Goal: Information Seeking & Learning: Learn about a topic

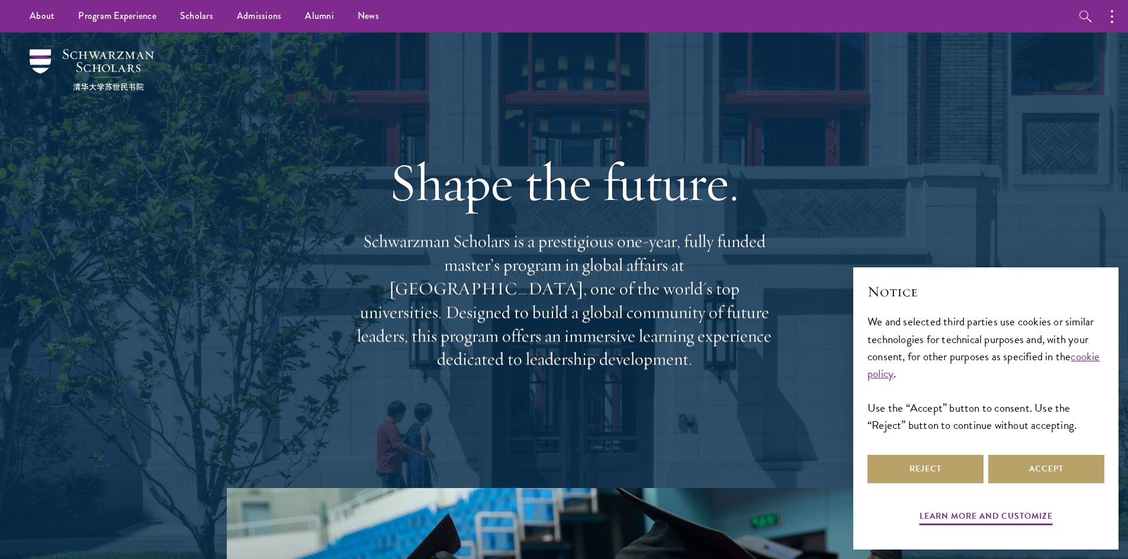
click at [1033, 445] on div "Notice We and selected third parties use cookies or similar technologies for te…" at bounding box center [985, 367] width 237 height 170
click at [1035, 460] on button "Accept" at bounding box center [1046, 469] width 116 height 28
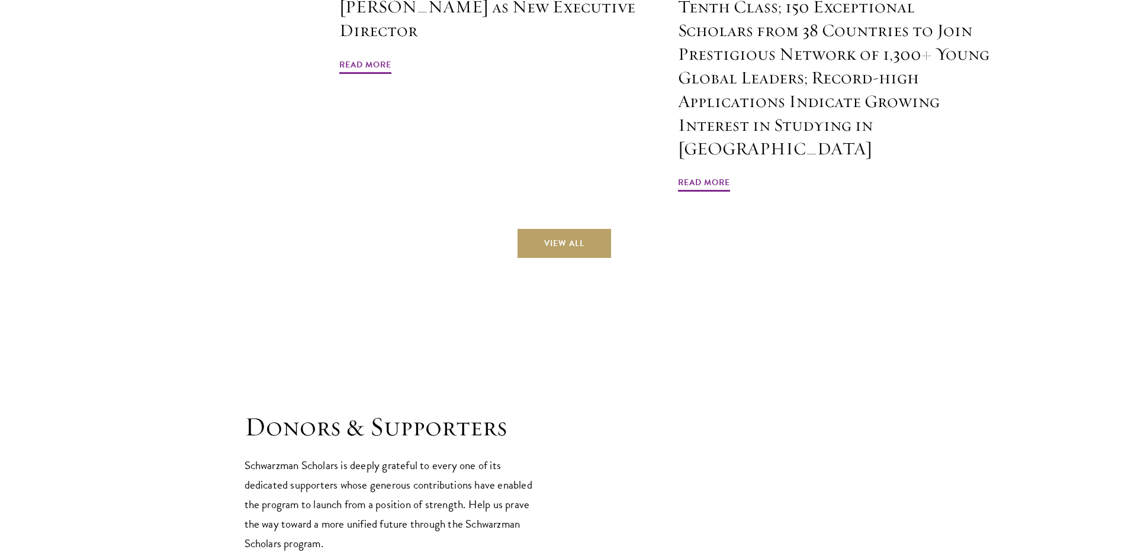
scroll to position [3374, 0]
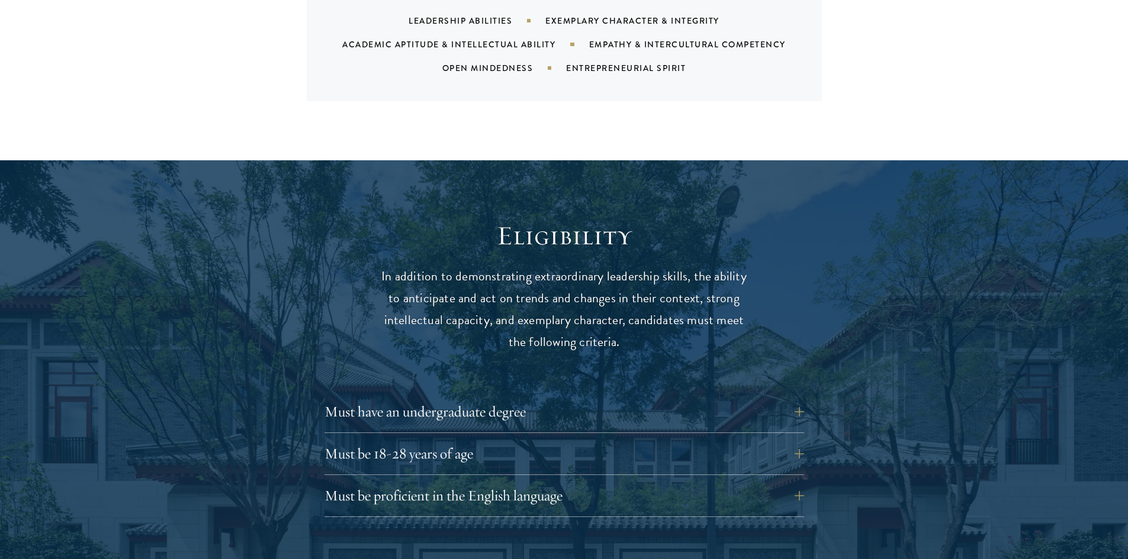
scroll to position [1480, 0]
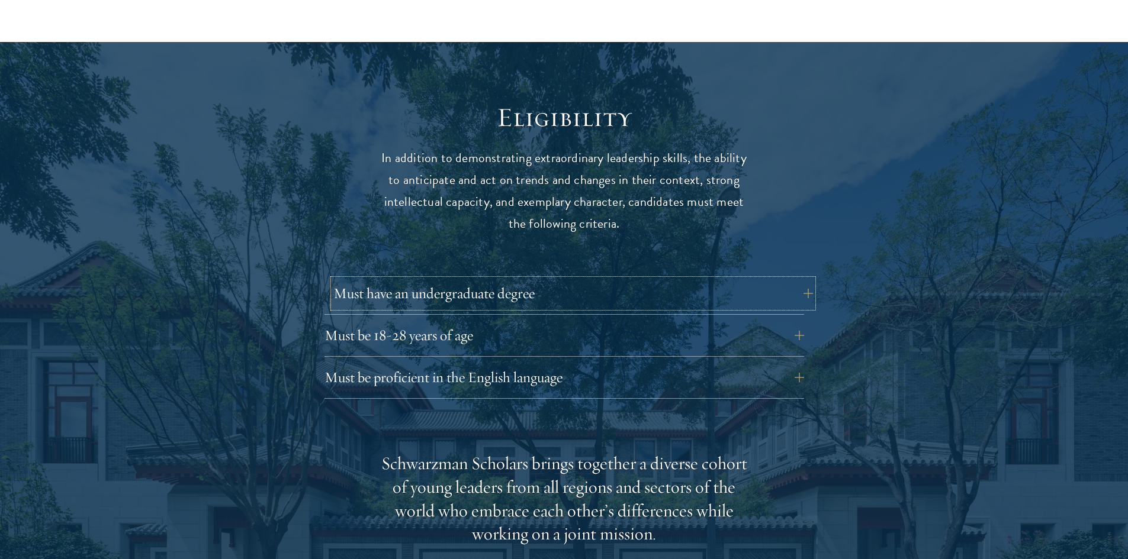
click at [507, 279] on button "Must have an undergraduate degree" at bounding box center [572, 293] width 479 height 28
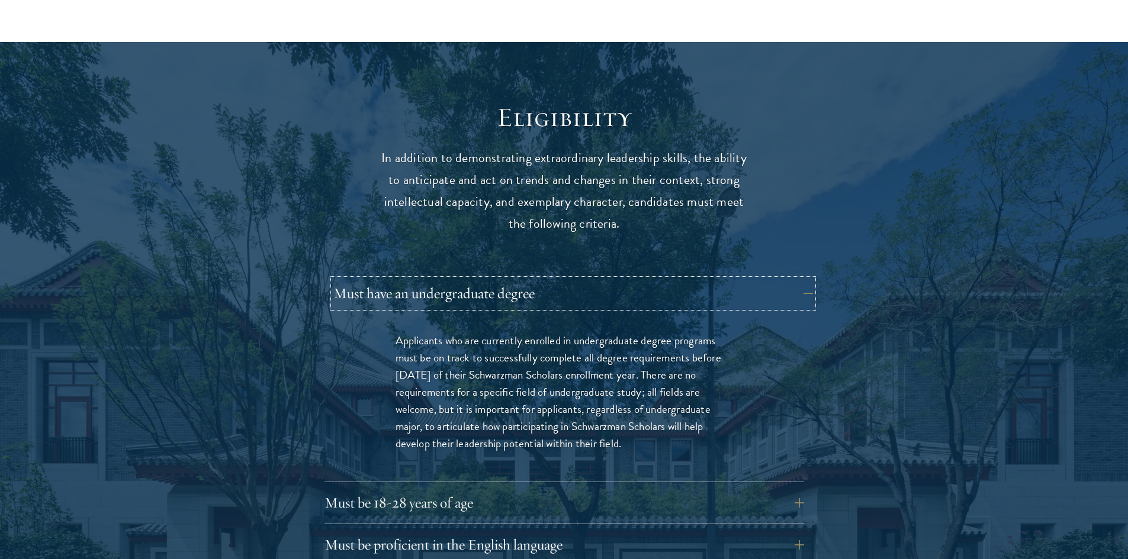
click at [507, 279] on button "Must have an undergraduate degree" at bounding box center [572, 293] width 479 height 28
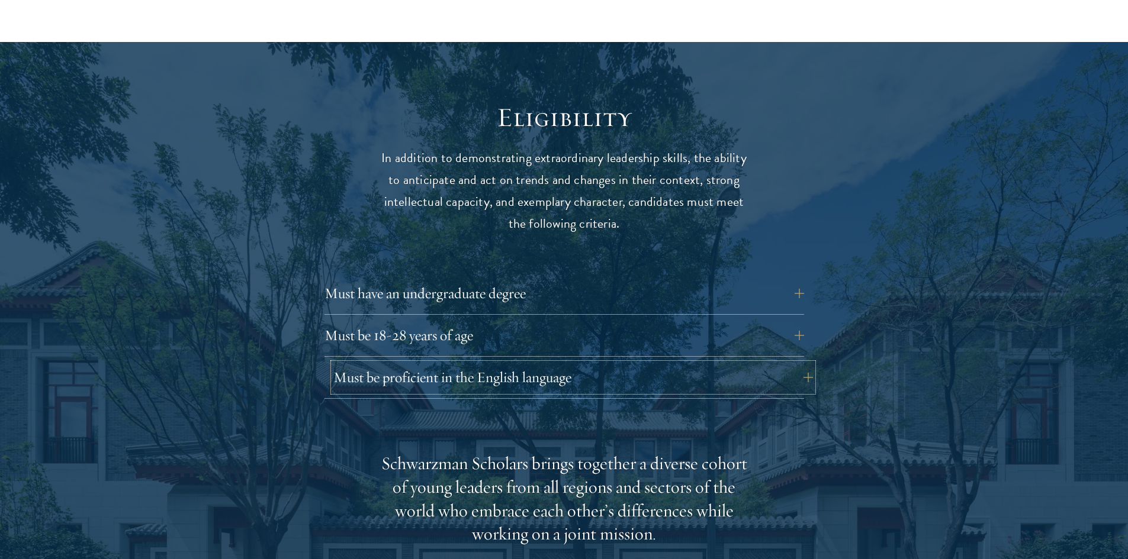
click at [452, 363] on button "Must be proficient in the English language" at bounding box center [572, 377] width 479 height 28
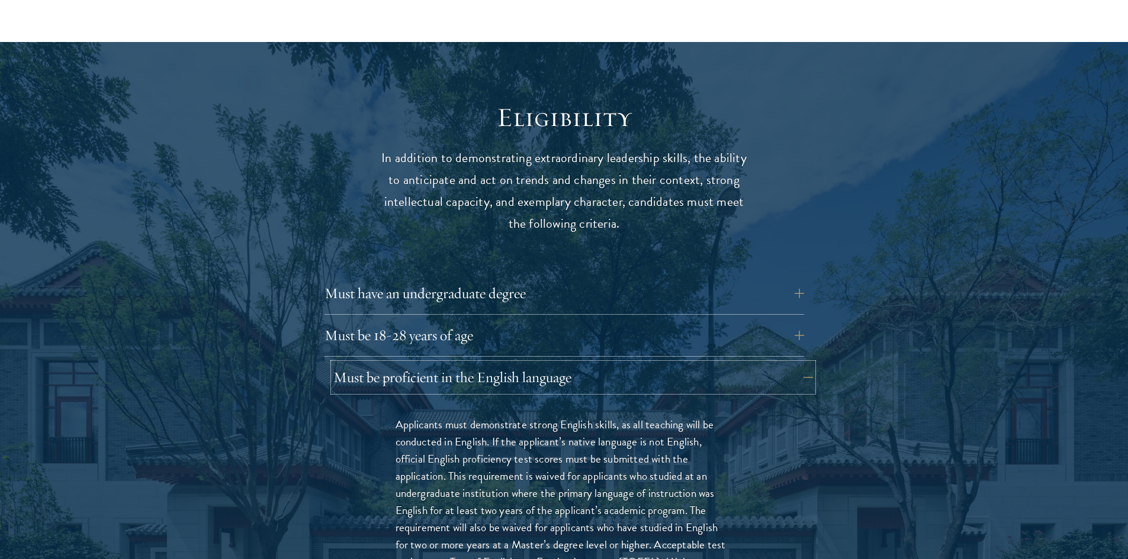
click at [453, 363] on button "Must be proficient in the English language" at bounding box center [572, 377] width 479 height 28
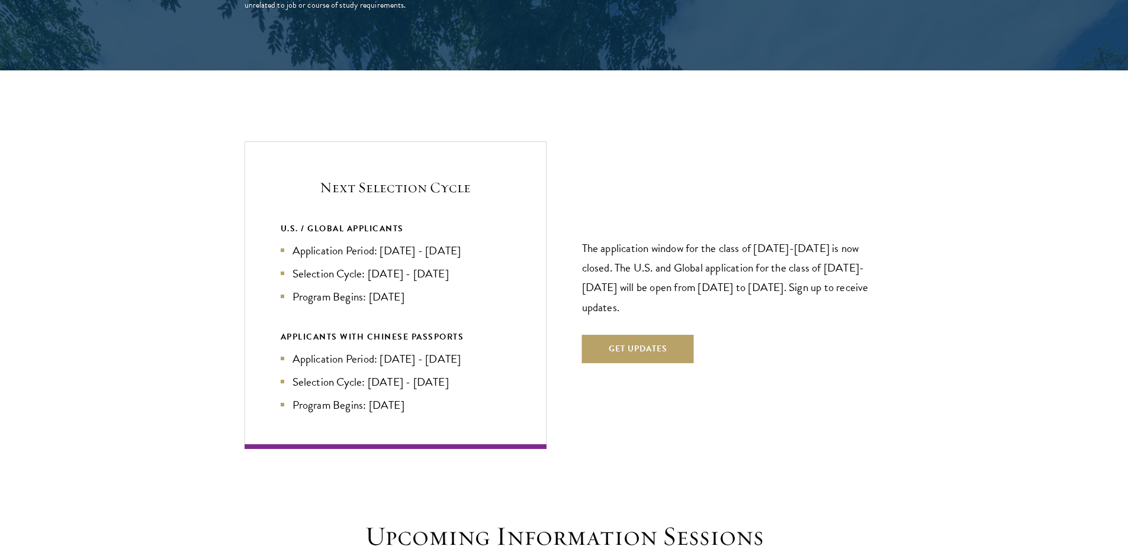
scroll to position [2782, 0]
